Goal: Task Accomplishment & Management: Use online tool/utility

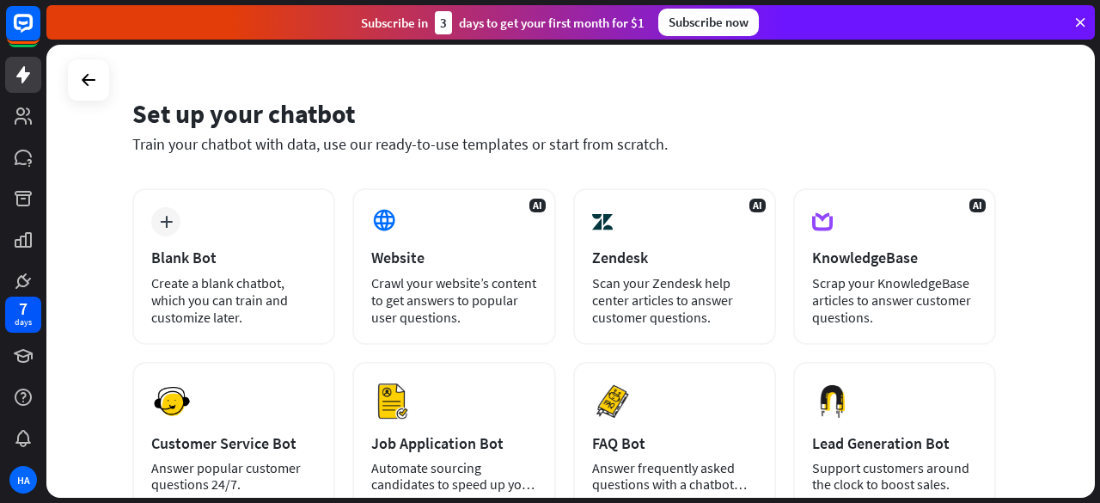
scroll to position [48, 0]
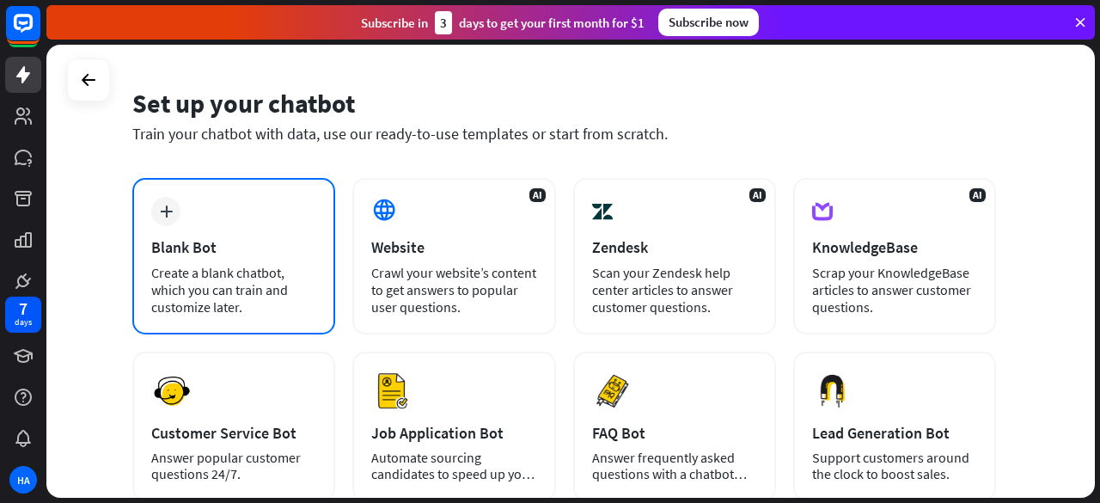
click at [287, 203] on div "plus Blank Bot Create a blank chatbot, which you can train and customize later." at bounding box center [233, 256] width 203 height 156
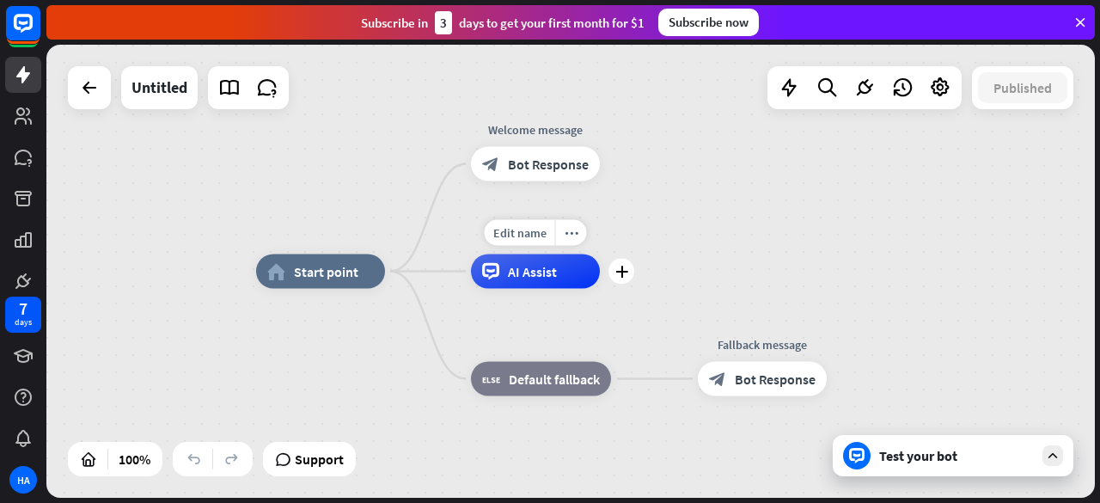
click at [522, 275] on span "AI Assist" at bounding box center [532, 271] width 49 height 17
click at [24, 106] on icon at bounding box center [23, 116] width 21 height 21
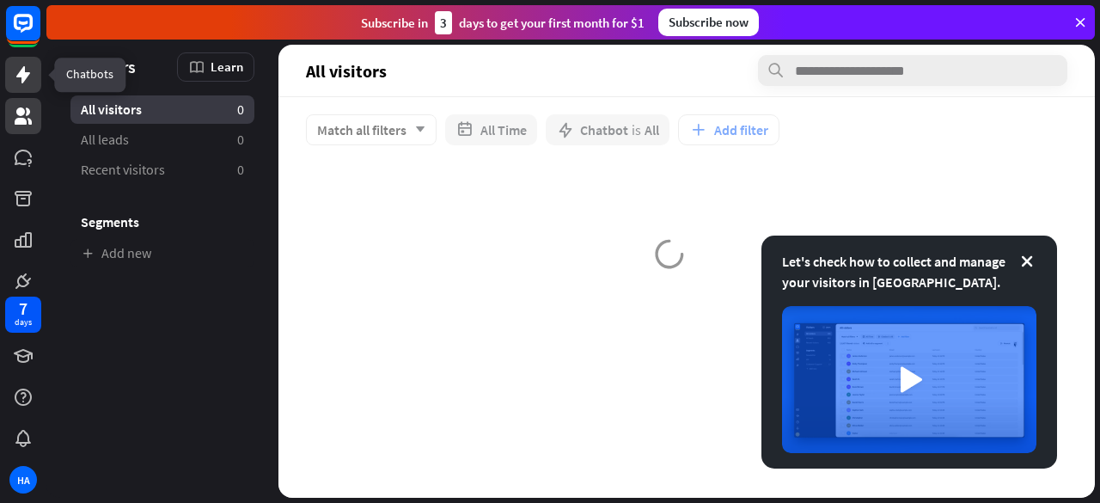
click at [27, 75] on icon at bounding box center [23, 74] width 14 height 17
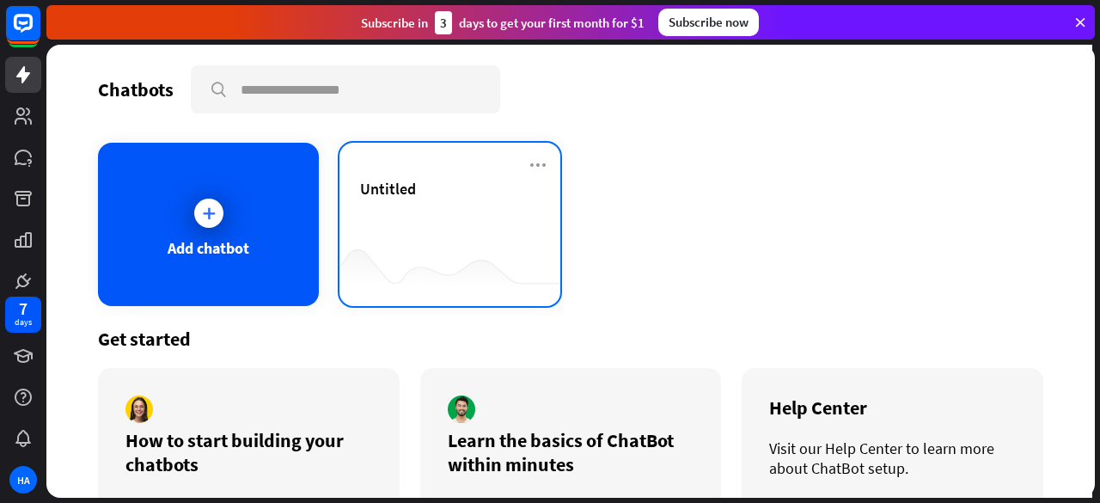
click at [437, 267] on div at bounding box center [449, 272] width 221 height 66
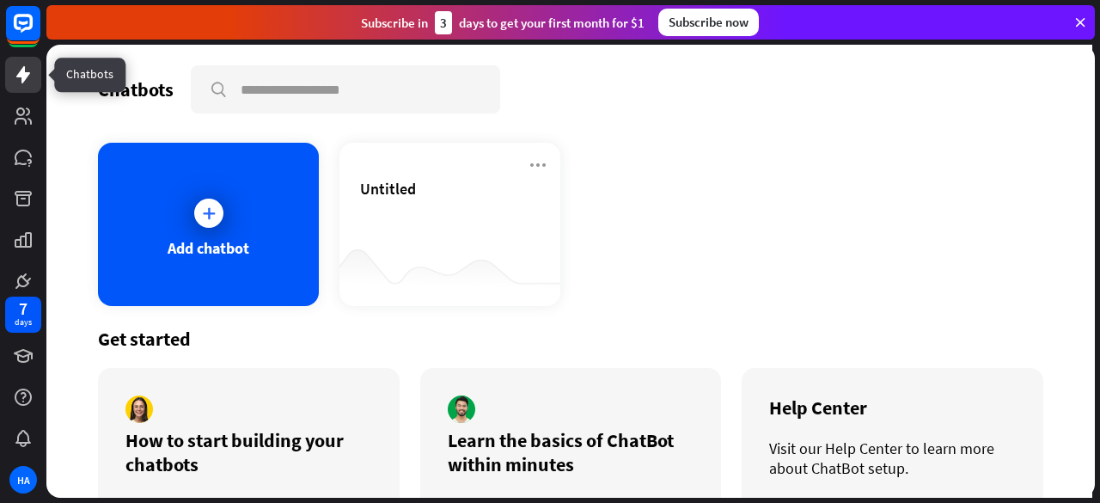
click at [18, 83] on icon at bounding box center [23, 74] width 21 height 21
click at [9, 57] on link at bounding box center [23, 75] width 36 height 36
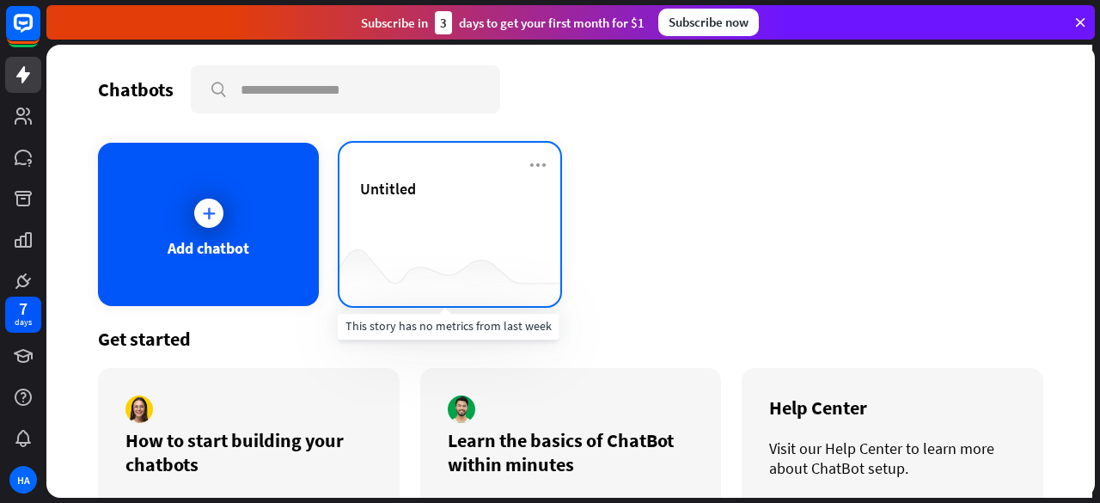
scroll to position [79, 0]
